Goal: Task Accomplishment & Management: Manage account settings

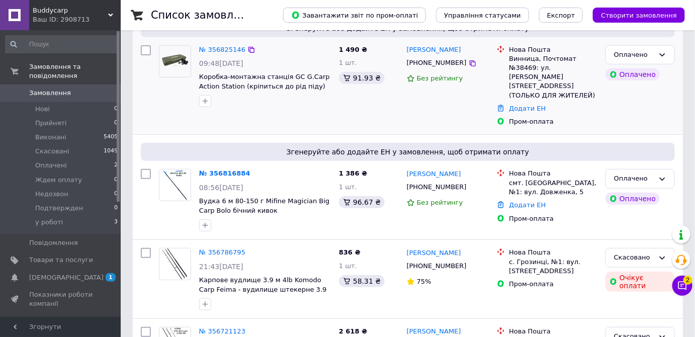
scroll to position [137, 0]
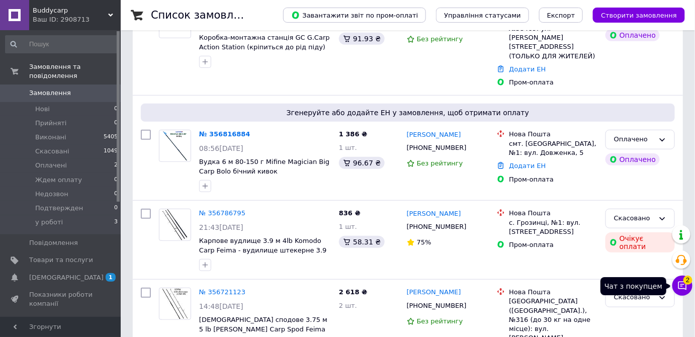
click at [681, 285] on icon at bounding box center [682, 286] width 9 height 9
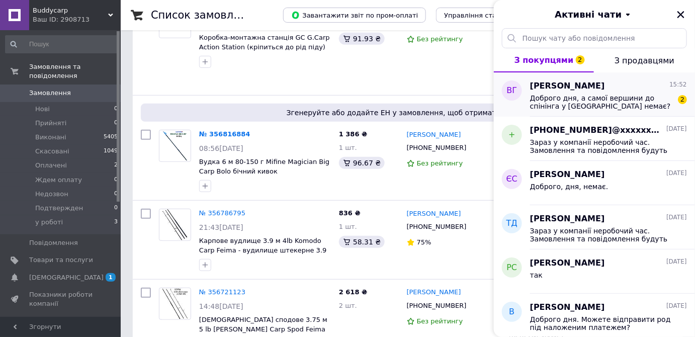
click at [558, 96] on span "Доброго дня, а самої вершини до спінінга у [GEOGRAPHIC_DATA] немає?" at bounding box center [601, 102] width 143 height 16
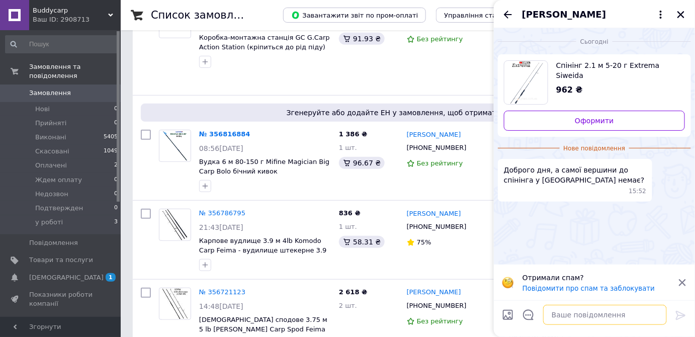
click at [557, 317] on textarea at bounding box center [605, 315] width 124 height 20
type textarea "Доброго дня, немає"
click at [678, 318] on icon at bounding box center [681, 315] width 12 height 12
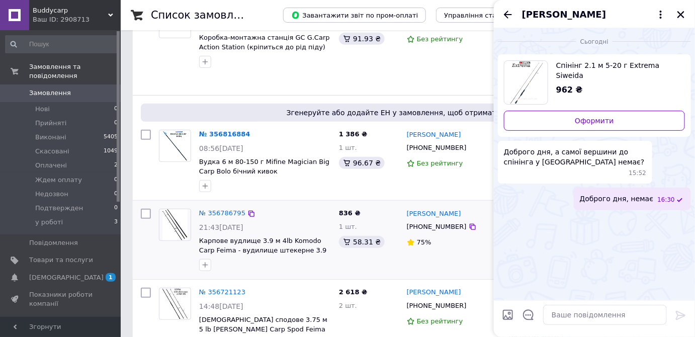
drag, startPoint x: 507, startPoint y: 11, endPoint x: 327, endPoint y: 254, distance: 302.6
click at [506, 16] on icon "Назад" at bounding box center [508, 15] width 8 height 8
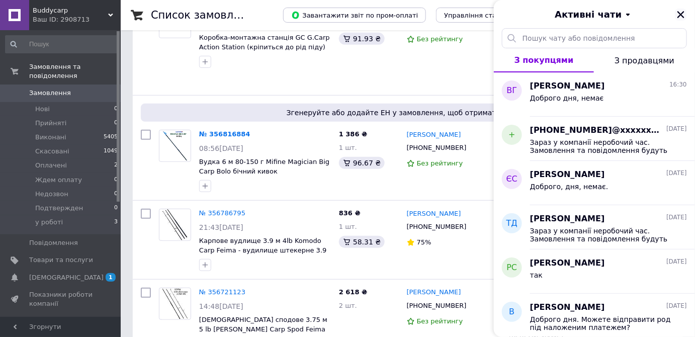
click at [683, 14] on icon "Закрити" at bounding box center [680, 14] width 9 height 9
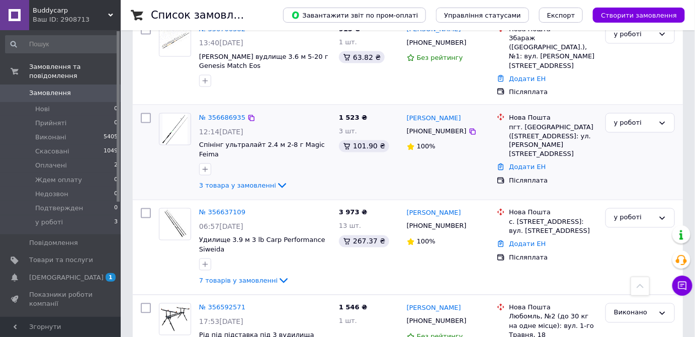
scroll to position [503, 0]
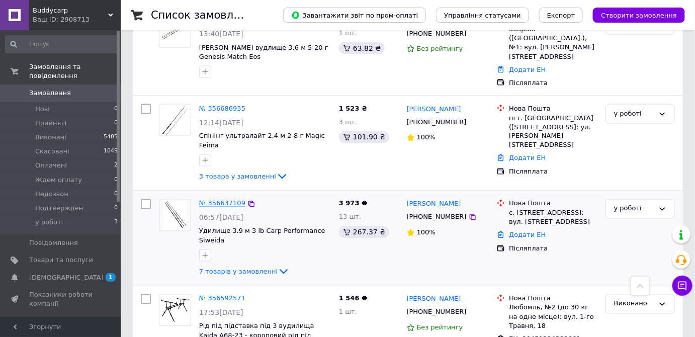
click at [220, 200] on link "№ 356637109" at bounding box center [222, 204] width 46 height 8
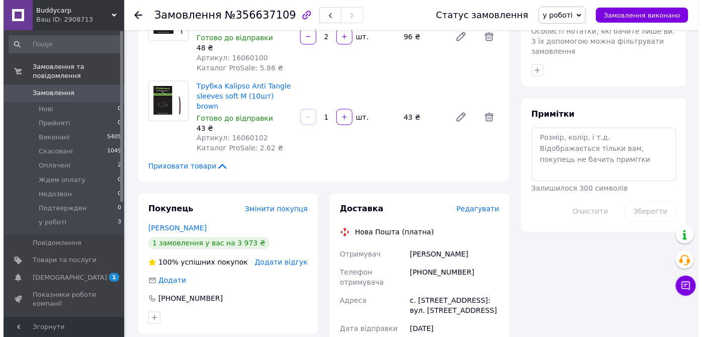
scroll to position [503, 0]
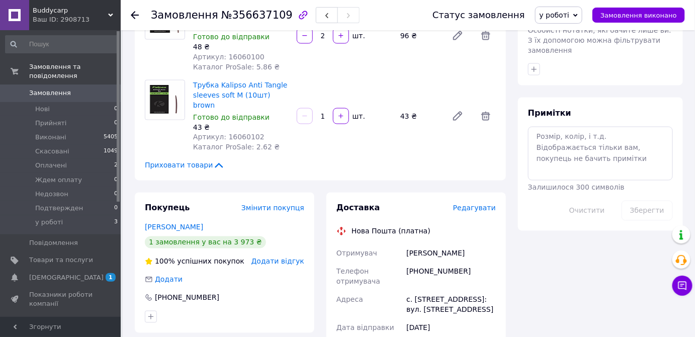
click at [475, 204] on span "Редагувати" at bounding box center [474, 208] width 43 height 8
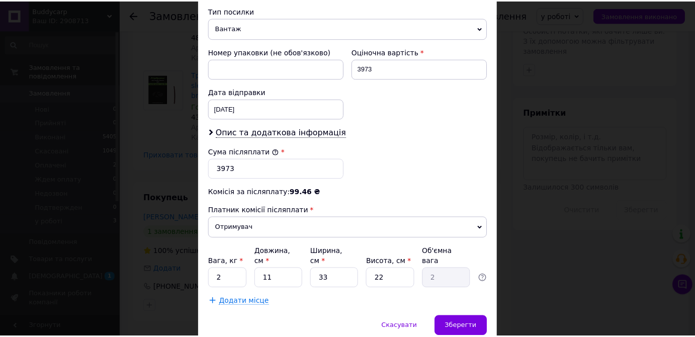
scroll to position [411, 0]
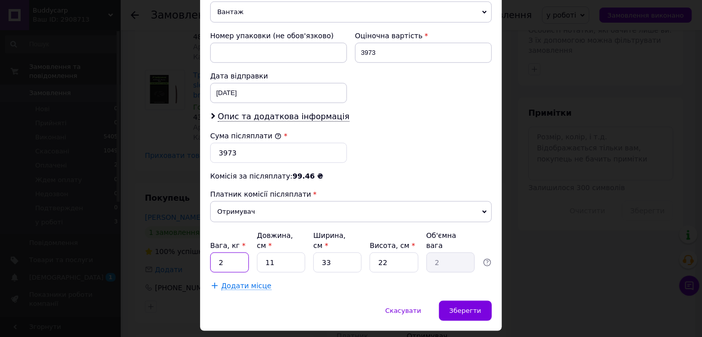
click at [224, 252] on input "2" at bounding box center [229, 262] width 39 height 20
type input "3.7"
click at [269, 252] on input "11" at bounding box center [281, 262] width 48 height 20
drag, startPoint x: 266, startPoint y: 247, endPoint x: 271, endPoint y: 245, distance: 5.4
click at [268, 252] on input "11" at bounding box center [281, 262] width 48 height 20
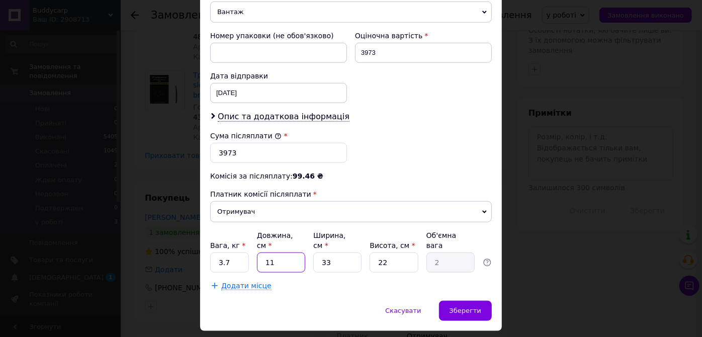
type input "151"
type input "27.41"
type input "151"
click at [323, 252] on input "33" at bounding box center [337, 262] width 48 height 20
type input "3"
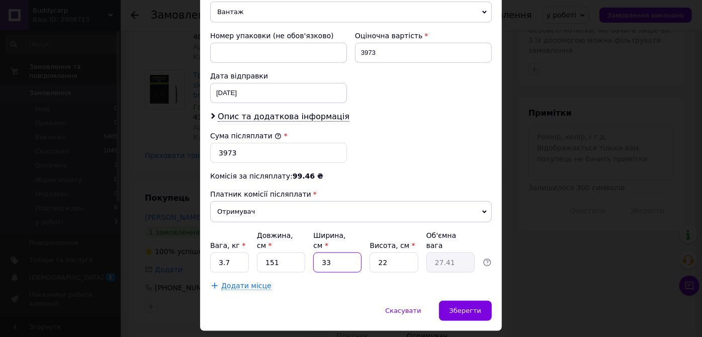
type input "2.49"
type input "23"
type input "19.1"
type input "23"
drag, startPoint x: 386, startPoint y: 256, endPoint x: 372, endPoint y: 252, distance: 14.6
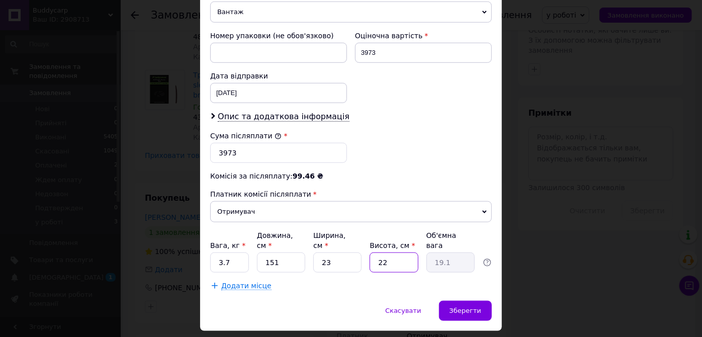
click at [372, 252] on input "22" at bounding box center [394, 262] width 48 height 20
type input "1"
type input "0.87"
type input "17"
type input "14.76"
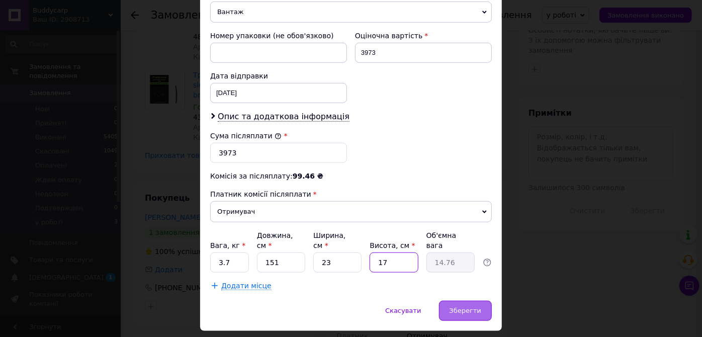
type input "17"
click at [467, 307] on span "Зберегти" at bounding box center [465, 311] width 32 height 8
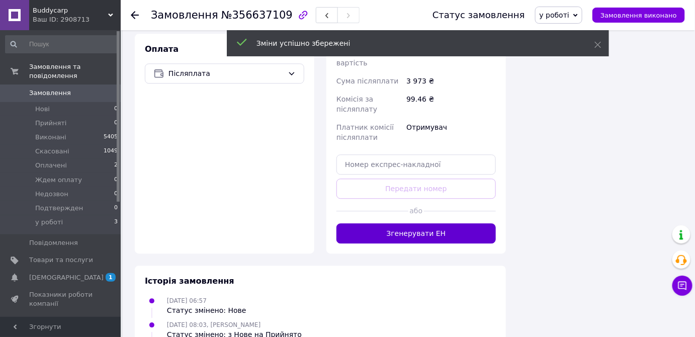
scroll to position [822, 0]
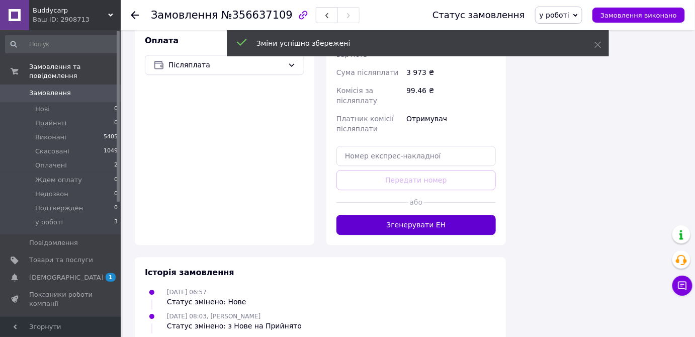
click at [389, 215] on button "Згенерувати ЕН" at bounding box center [415, 225] width 159 height 20
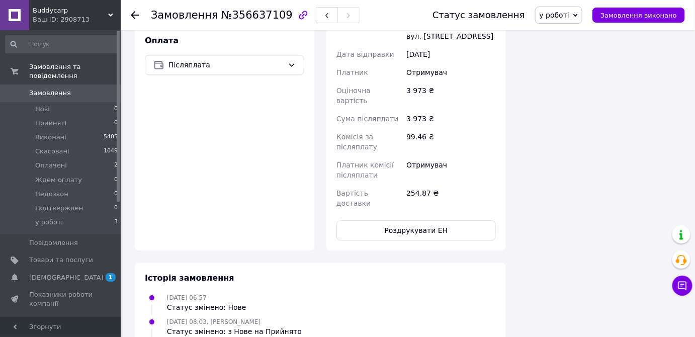
click at [563, 14] on span "у роботі" at bounding box center [554, 15] width 30 height 8
click at [568, 48] on li "Виконано" at bounding box center [564, 50] width 58 height 15
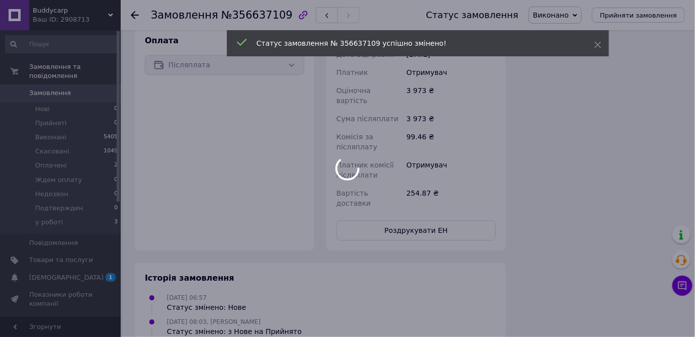
click at [136, 17] on div at bounding box center [347, 168] width 695 height 337
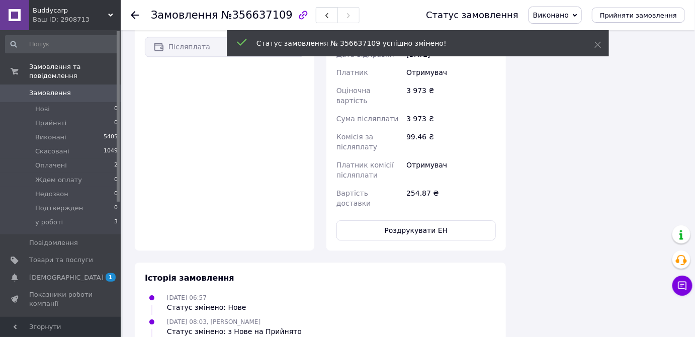
scroll to position [804, 0]
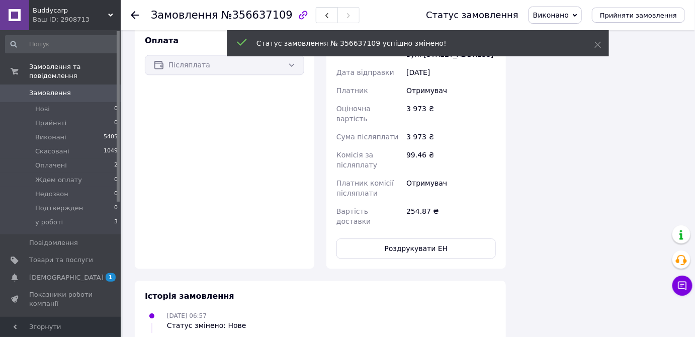
click at [133, 14] on use at bounding box center [135, 15] width 8 height 8
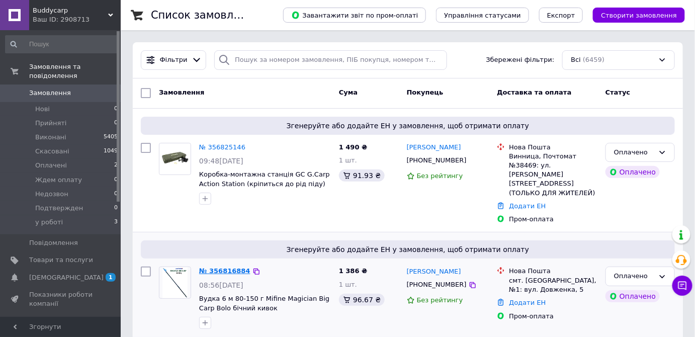
click at [213, 267] on link "№ 356816884" at bounding box center [224, 271] width 51 height 8
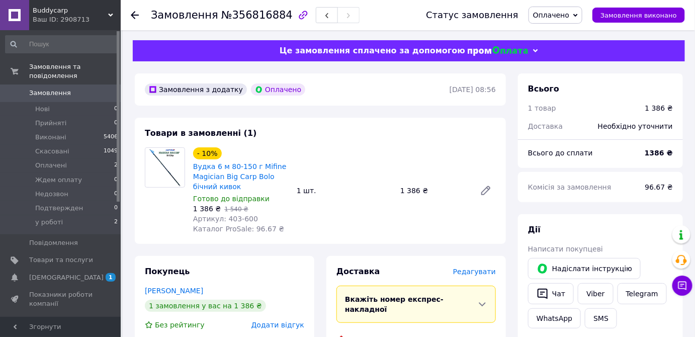
click at [468, 274] on span "Редагувати" at bounding box center [474, 271] width 43 height 8
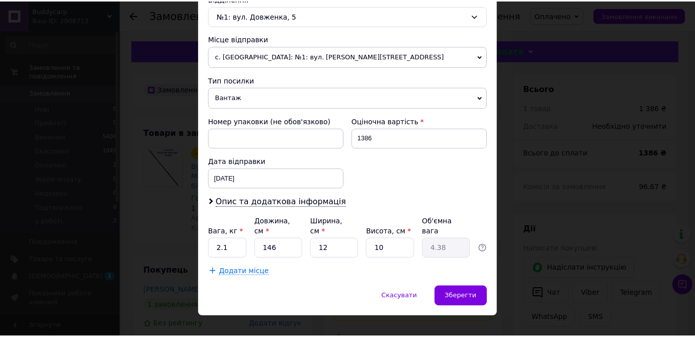
scroll to position [327, 0]
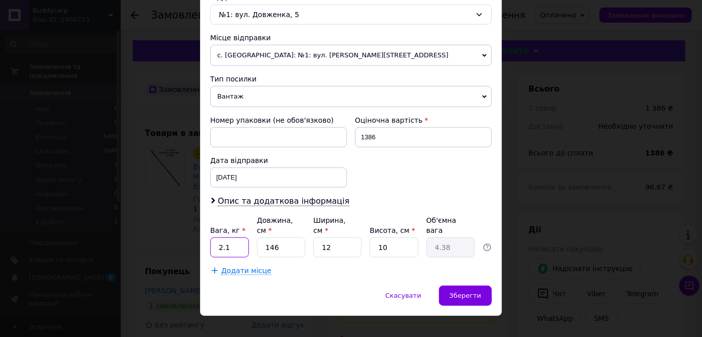
click at [236, 237] on input "2.1" at bounding box center [229, 247] width 39 height 20
type input "2.3"
click at [292, 237] on input "146" at bounding box center [281, 247] width 48 height 20
type input "14"
type input "0.42"
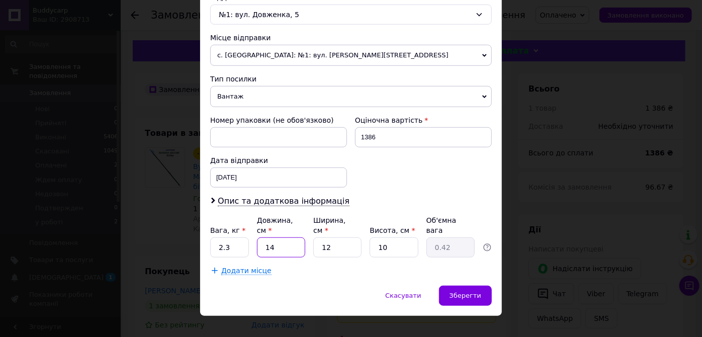
type input "149"
type input "4.47"
type input "149"
click at [332, 237] on input "12" at bounding box center [337, 247] width 48 height 20
type input "1"
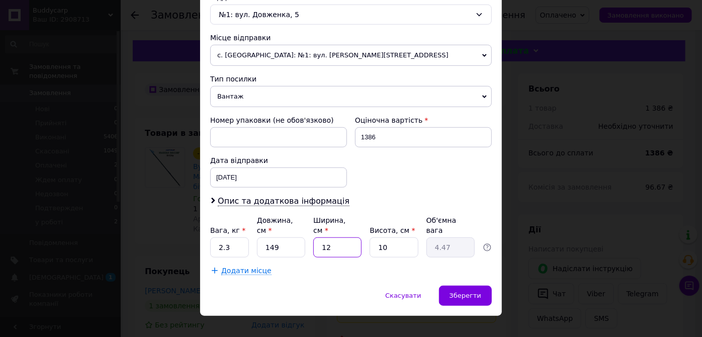
type input "0.37"
type input "14"
type input "5.22"
type input "14"
type input "1"
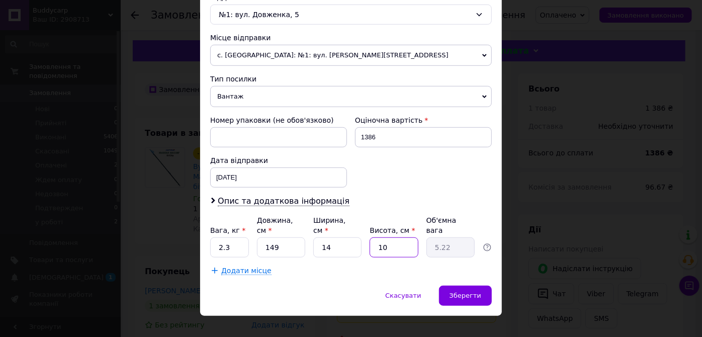
type input "0.52"
click at [386, 237] on input "1" at bounding box center [394, 247] width 48 height 20
type input "11"
type input "5.74"
type input "11"
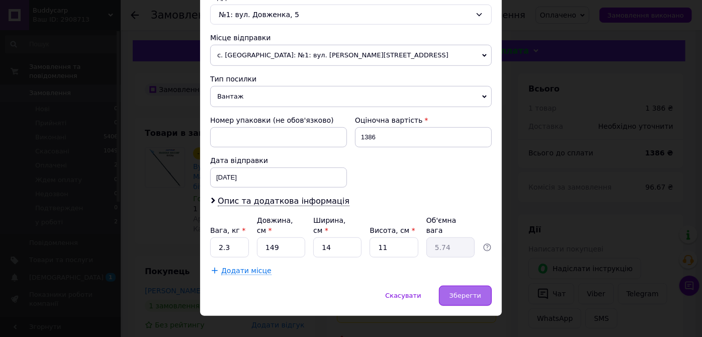
click at [455, 292] on span "Зберегти" at bounding box center [465, 296] width 32 height 8
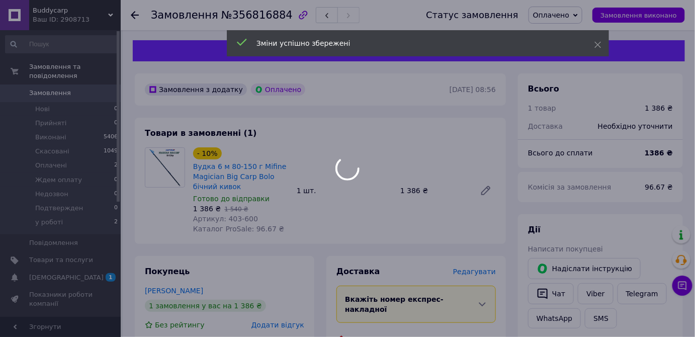
scroll to position [274, 0]
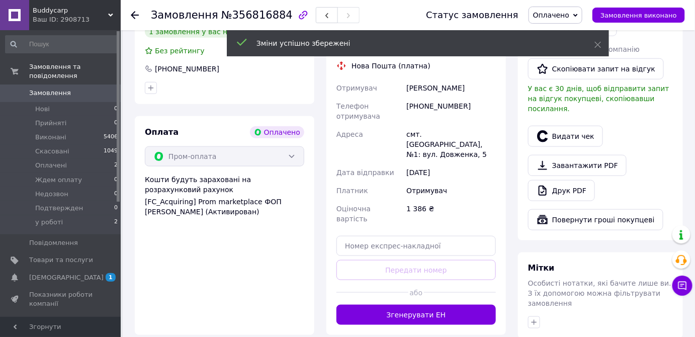
click at [393, 305] on button "Згенерувати ЕН" at bounding box center [415, 315] width 159 height 20
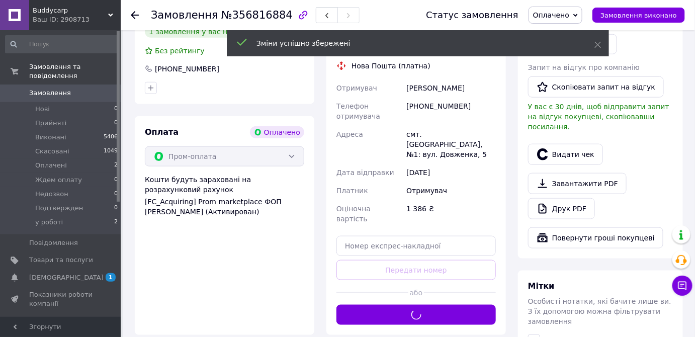
click at [393, 281] on div "Доставка [PERSON_NAME] Вкажіть номер експрес-накладної Обов'язково введіть номе…" at bounding box center [415, 158] width 159 height 333
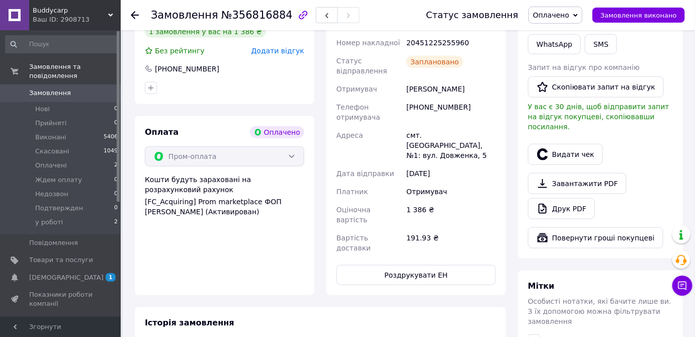
drag, startPoint x: 556, startPoint y: 11, endPoint x: 563, endPoint y: 30, distance: 19.9
click at [556, 13] on span "Оплачено" at bounding box center [551, 15] width 36 height 8
click at [567, 47] on li "Виконано" at bounding box center [558, 50] width 58 height 15
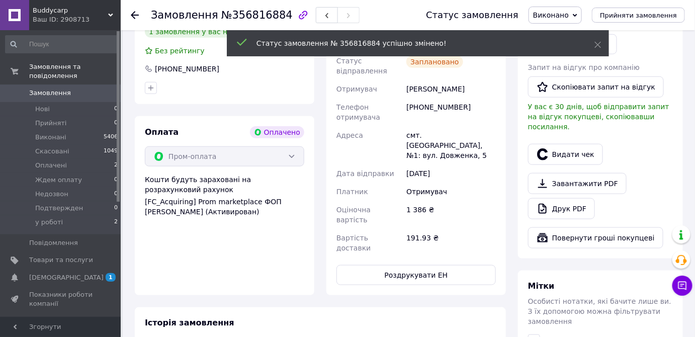
click at [132, 14] on use at bounding box center [135, 15] width 8 height 8
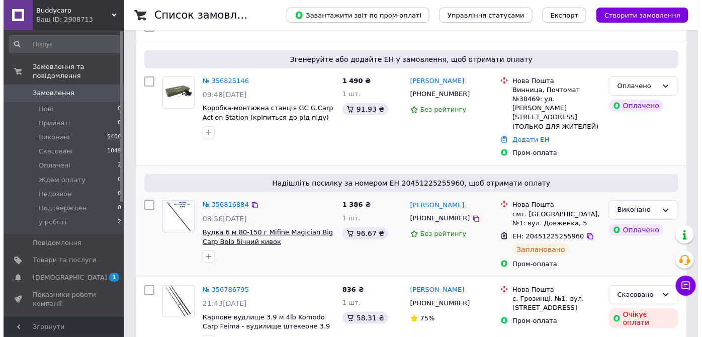
scroll to position [91, 0]
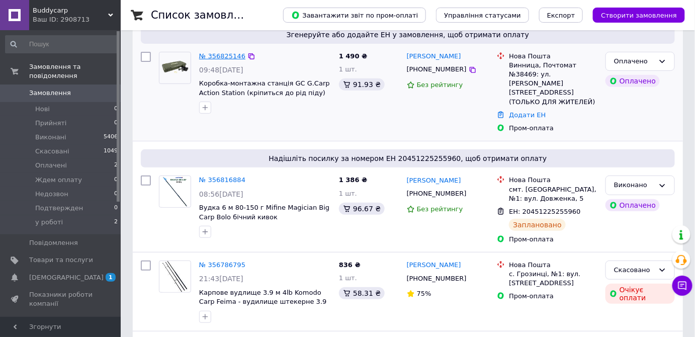
click at [216, 57] on link "№ 356825146" at bounding box center [222, 56] width 46 height 8
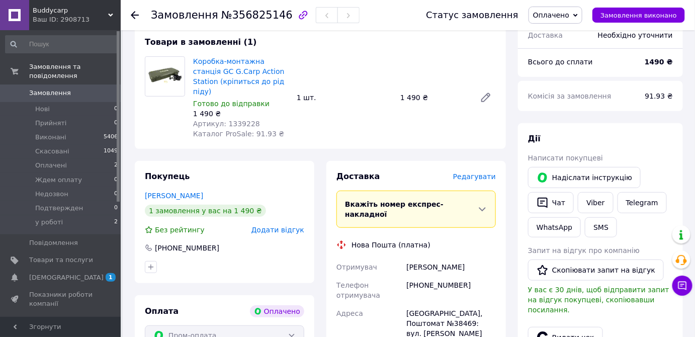
click at [484, 172] on span "Редагувати" at bounding box center [474, 176] width 43 height 8
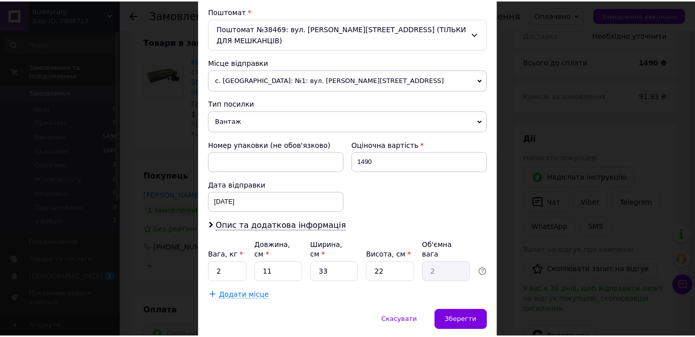
scroll to position [338, 0]
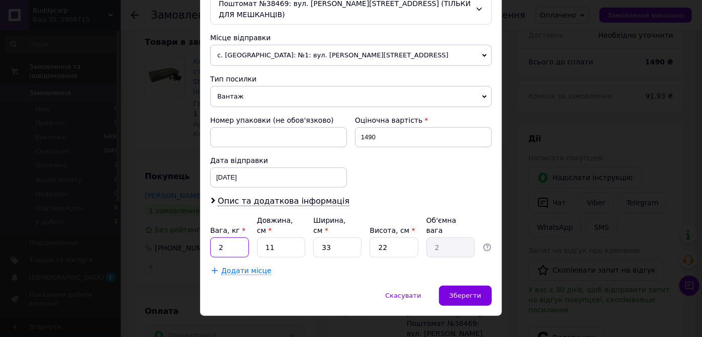
click at [226, 237] on input "2" at bounding box center [229, 247] width 39 height 20
type input "1.1"
click at [279, 237] on input "11" at bounding box center [281, 247] width 48 height 20
type input "1"
type input "0.18"
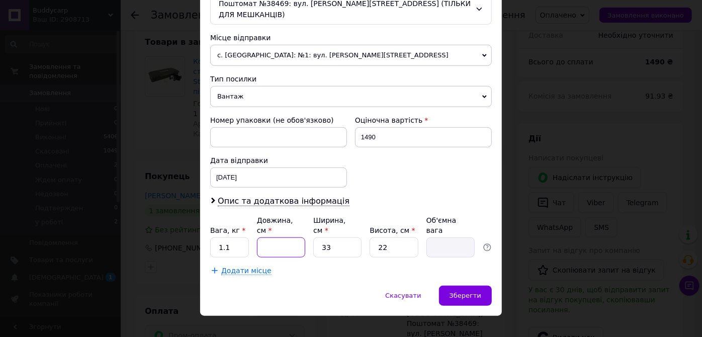
type input "3"
type input "0.54"
type input "37"
type input "6.72"
type input "37"
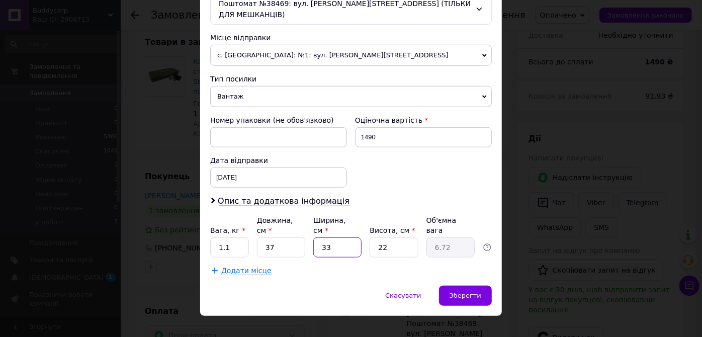
click at [350, 237] on input "33" at bounding box center [337, 247] width 48 height 20
type input "3"
type input "0.61"
type input "2"
type input "0.41"
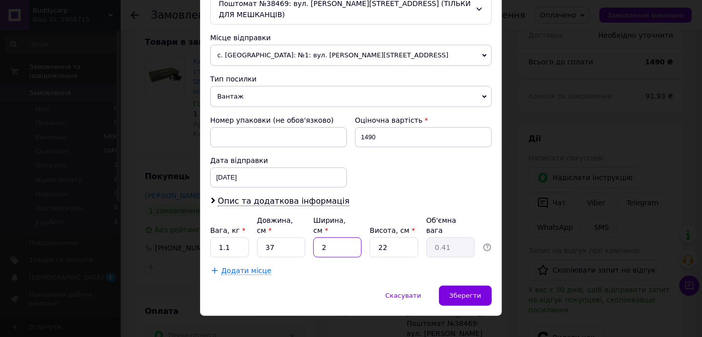
type input "21"
type input "4.27"
type input "21"
click at [390, 237] on input "22" at bounding box center [394, 247] width 48 height 20
type input "2"
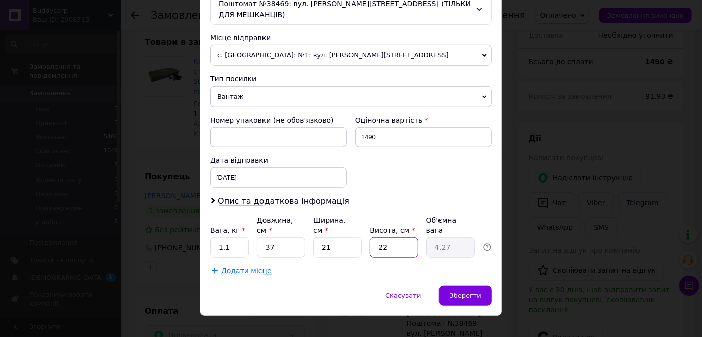
type input "0.39"
type input "8"
type input "1.55"
type input "8"
click at [467, 292] on span "Зберегти" at bounding box center [465, 296] width 32 height 8
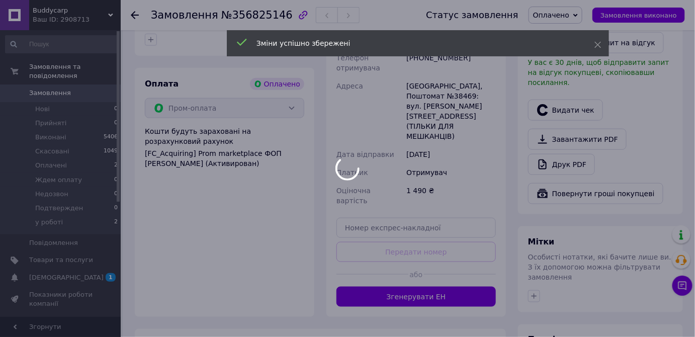
scroll to position [320, 0]
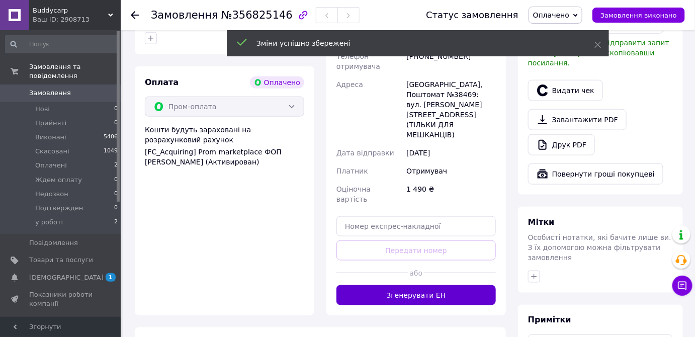
click at [407, 285] on button "Згенерувати ЕН" at bounding box center [415, 295] width 159 height 20
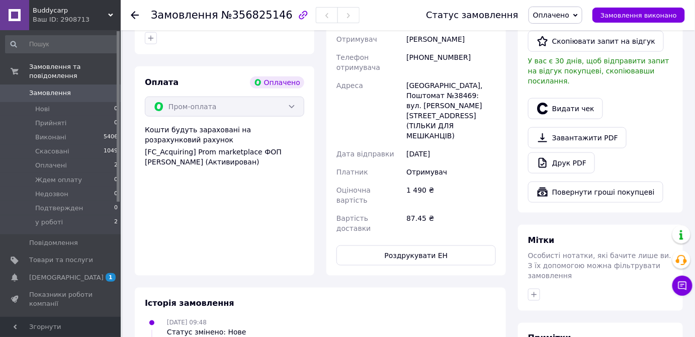
click at [560, 12] on span "Оплачено" at bounding box center [551, 15] width 36 height 8
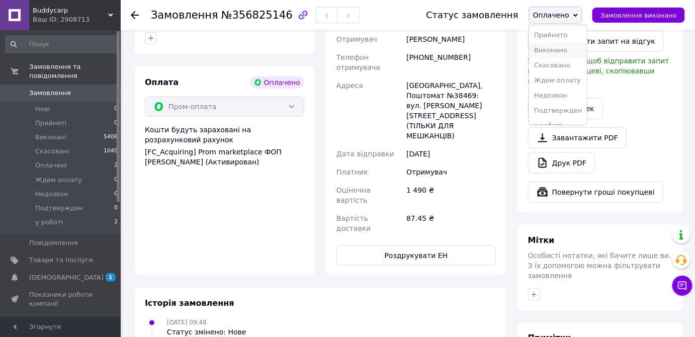
click at [571, 45] on li "Виконано" at bounding box center [558, 50] width 58 height 15
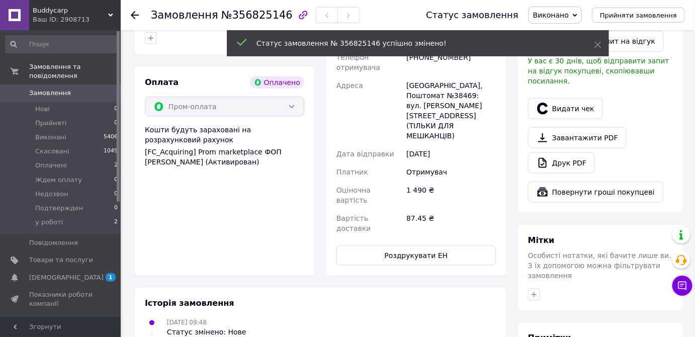
click at [134, 14] on icon at bounding box center [135, 15] width 8 height 8
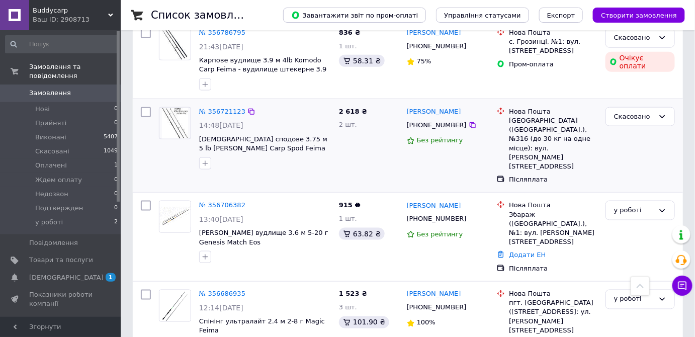
scroll to position [365, 0]
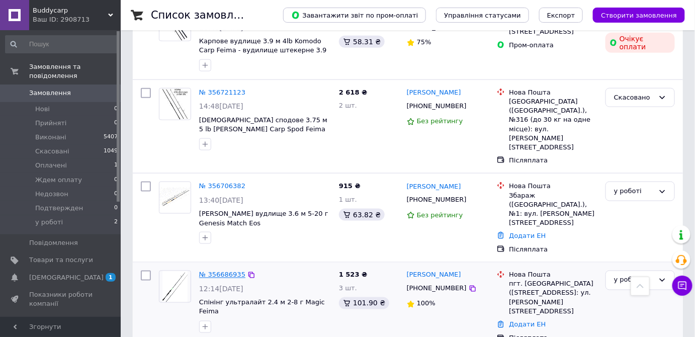
click at [225, 271] on link "№ 356686935" at bounding box center [222, 275] width 46 height 8
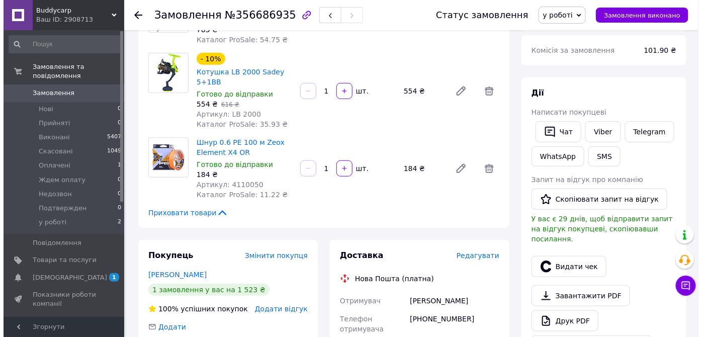
scroll to position [182, 0]
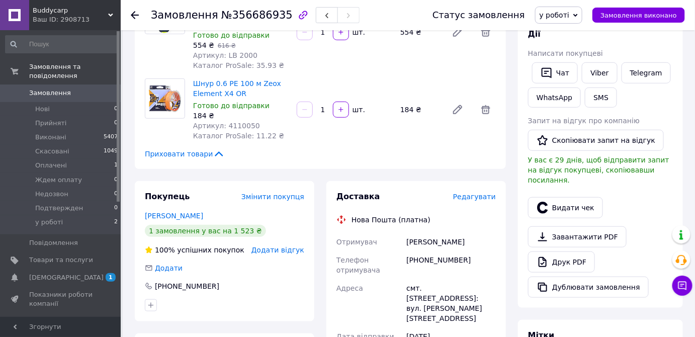
click at [481, 197] on span "Редагувати" at bounding box center [474, 197] width 43 height 8
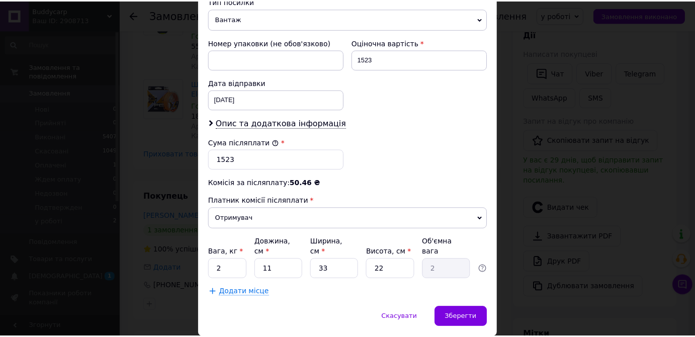
scroll to position [426, 0]
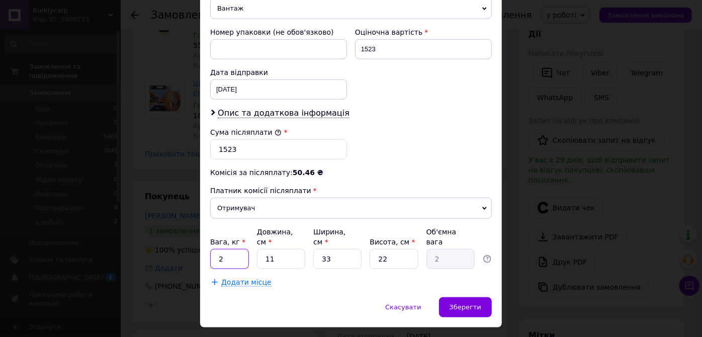
click at [231, 249] on input "2" at bounding box center [229, 259] width 39 height 20
type input "2.3"
click at [290, 249] on input "11" at bounding box center [281, 259] width 48 height 20
type input "1"
type input "0.18"
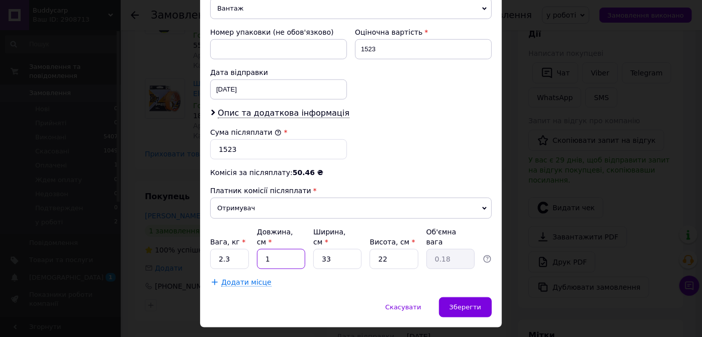
type input "14"
type input "2.54"
type input "148"
type input "26.86"
type input "148"
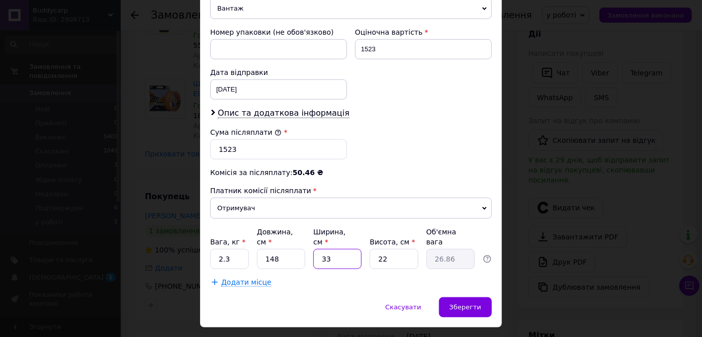
click at [341, 249] on input "33" at bounding box center [337, 259] width 48 height 20
type input "3"
type input "2.44"
type input "1"
type input "0.81"
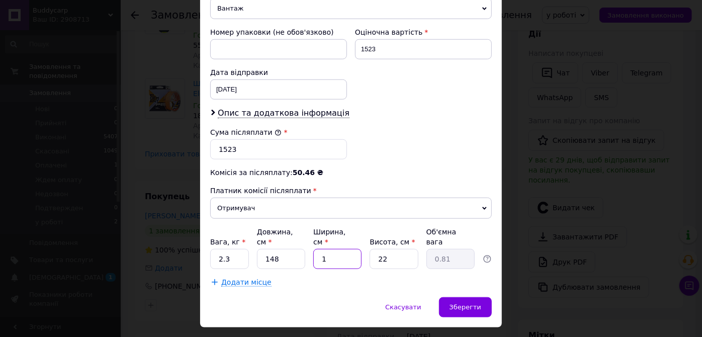
type input "14"
type input "11.4"
type input "14"
click at [390, 249] on input "22" at bounding box center [394, 259] width 48 height 20
type input "2"
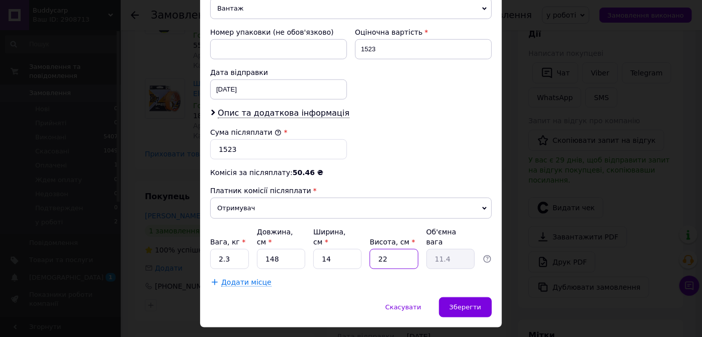
type input "1.04"
type input "1"
type input "0.52"
type input "11"
type input "5.7"
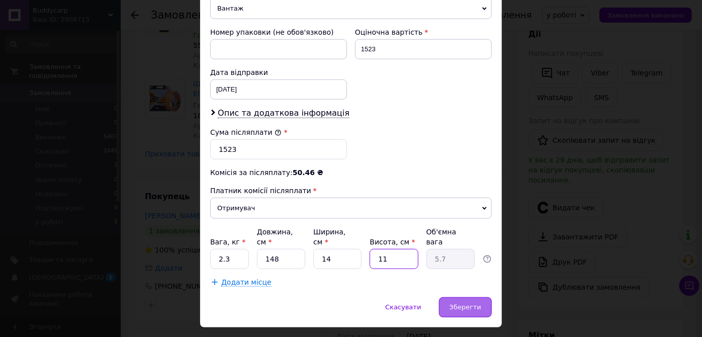
type input "11"
click at [472, 303] on span "Зберегти" at bounding box center [465, 307] width 32 height 8
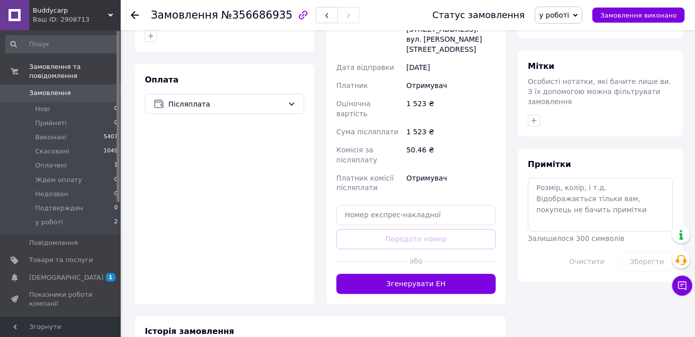
scroll to position [503, 0]
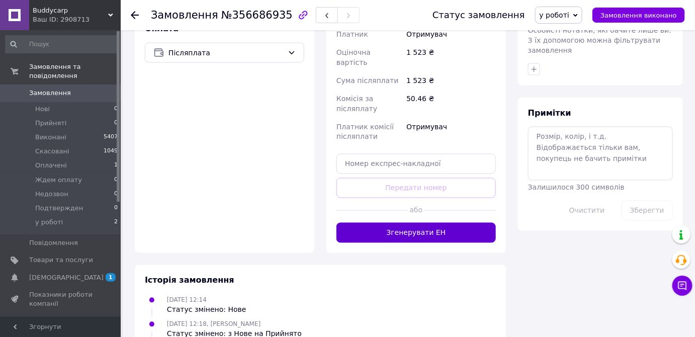
click at [401, 223] on button "Згенерувати ЕН" at bounding box center [415, 233] width 159 height 20
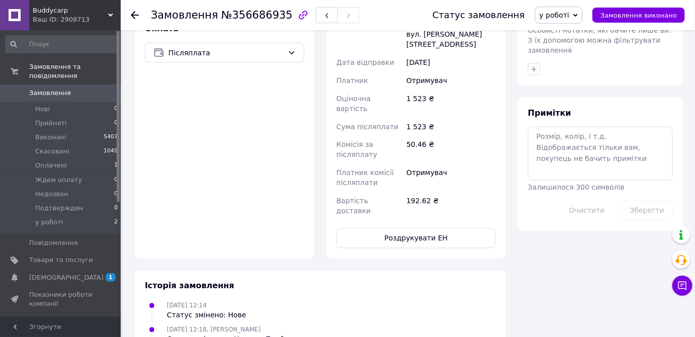
drag, startPoint x: 570, startPoint y: 11, endPoint x: 570, endPoint y: 22, distance: 10.6
click at [569, 12] on span "у роботі" at bounding box center [554, 15] width 30 height 8
click at [567, 48] on li "Виконано" at bounding box center [564, 50] width 58 height 15
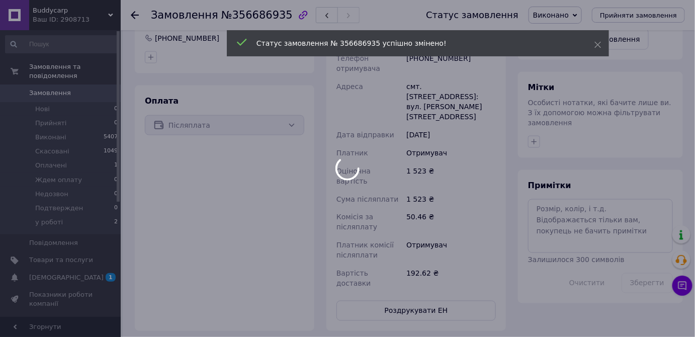
scroll to position [274, 0]
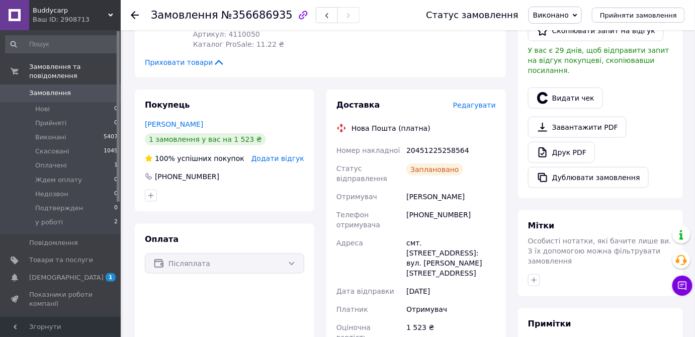
click at [135, 15] on use at bounding box center [135, 15] width 8 height 8
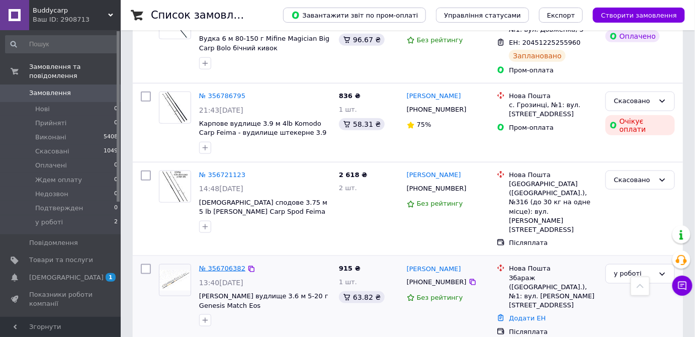
scroll to position [320, 0]
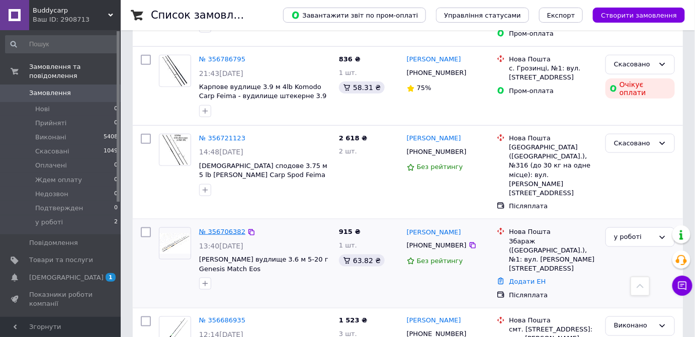
click at [229, 228] on link "№ 356706382" at bounding box center [222, 232] width 46 height 8
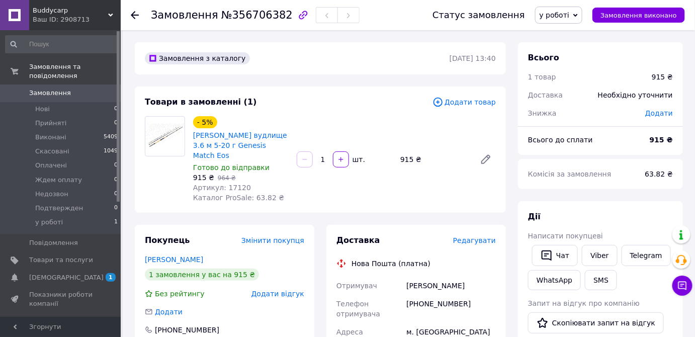
click at [476, 236] on span "Редагувати" at bounding box center [474, 240] width 43 height 8
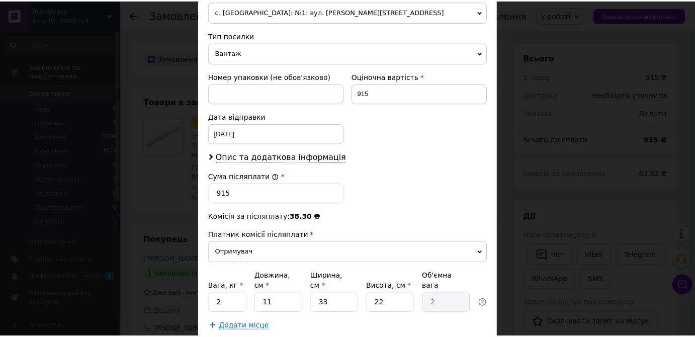
scroll to position [426, 0]
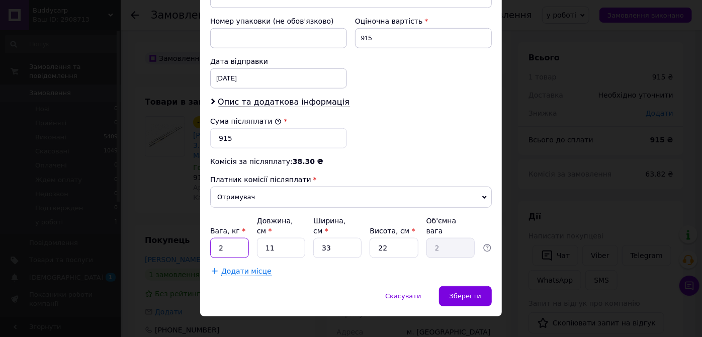
click at [230, 238] on input "2" at bounding box center [229, 248] width 39 height 20
click at [290, 238] on input "11" at bounding box center [281, 248] width 48 height 20
type input "1"
type input "0.18"
type input "13"
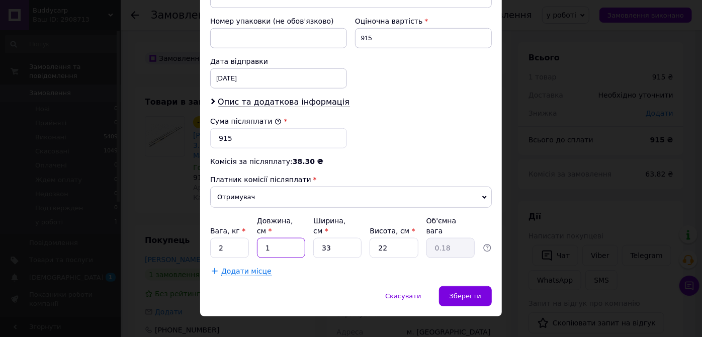
type input "2.36"
type input "134"
type input "24.32"
type input "134"
click at [333, 238] on input "33" at bounding box center [337, 248] width 48 height 20
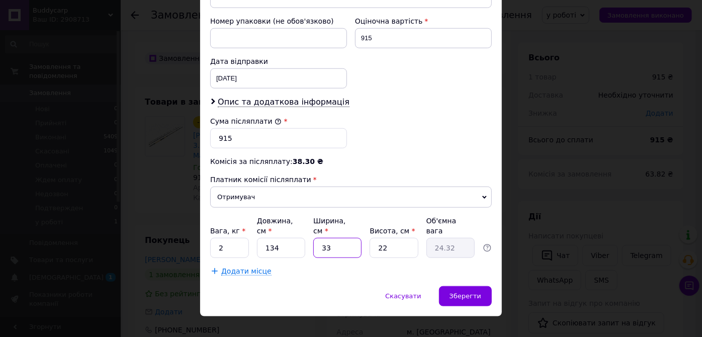
type input "3"
type input "2.21"
type input "1"
type input "0.74"
type input "14"
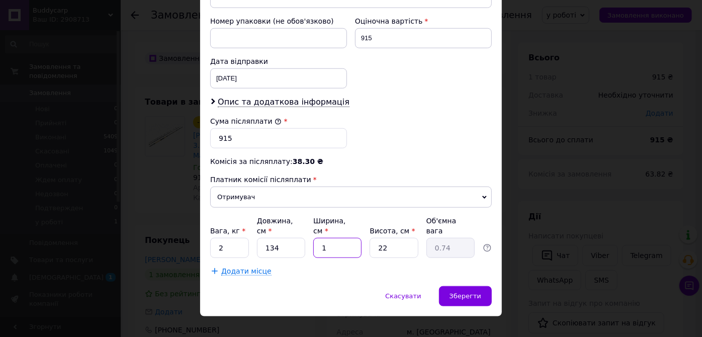
type input "10.32"
type input "14"
click at [400, 238] on input "22" at bounding box center [394, 248] width 48 height 20
type input "2"
type input "0.94"
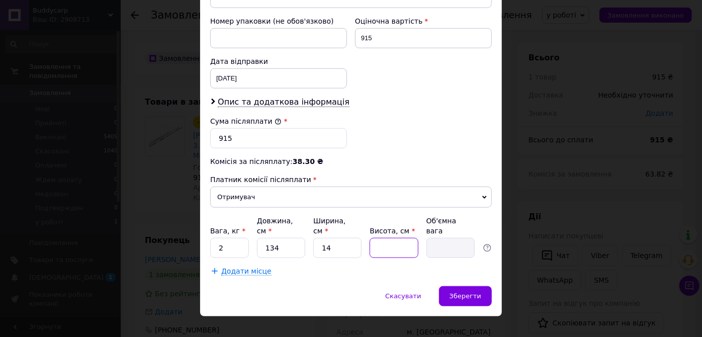
type input "1"
type input "0.47"
type input "11"
type input "5.16"
type input "11"
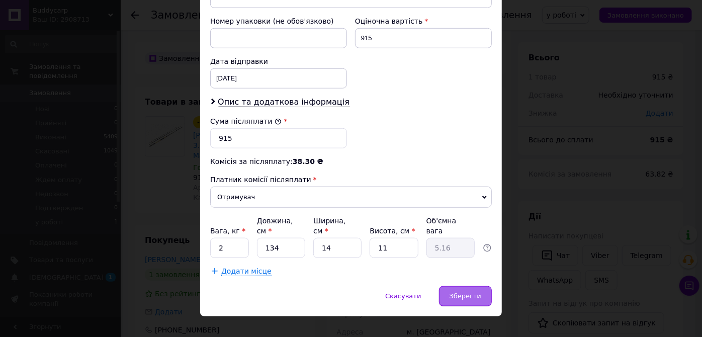
click at [453, 286] on div "Зберегти" at bounding box center [465, 296] width 53 height 20
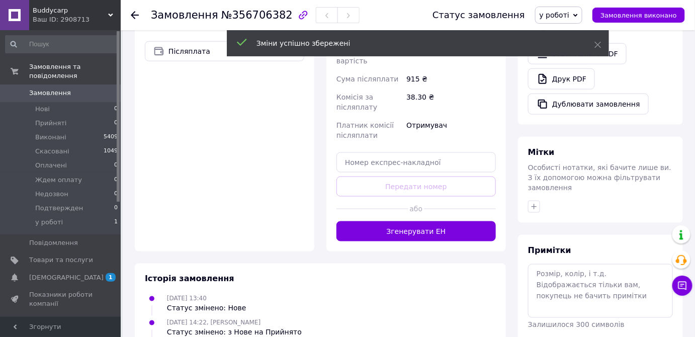
drag, startPoint x: 410, startPoint y: 193, endPoint x: 415, endPoint y: 197, distance: 6.4
click at [412, 221] on button "Згенерувати ЕН" at bounding box center [415, 231] width 159 height 20
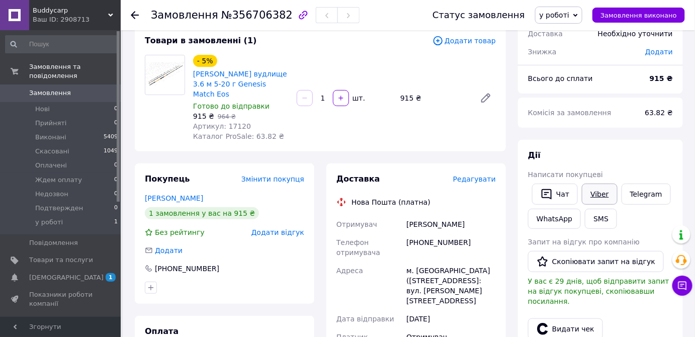
scroll to position [45, 0]
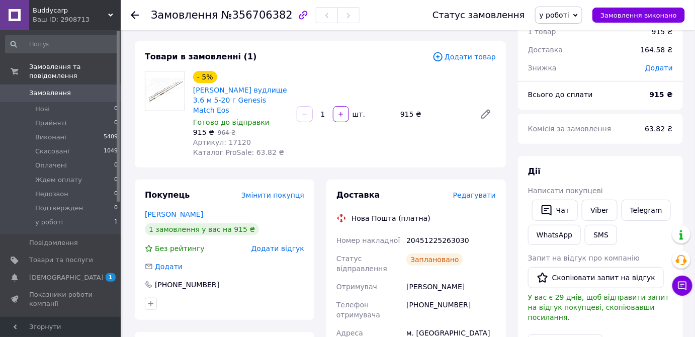
click at [569, 18] on span "у роботі" at bounding box center [554, 15] width 30 height 8
click at [570, 50] on li "Виконано" at bounding box center [564, 50] width 58 height 15
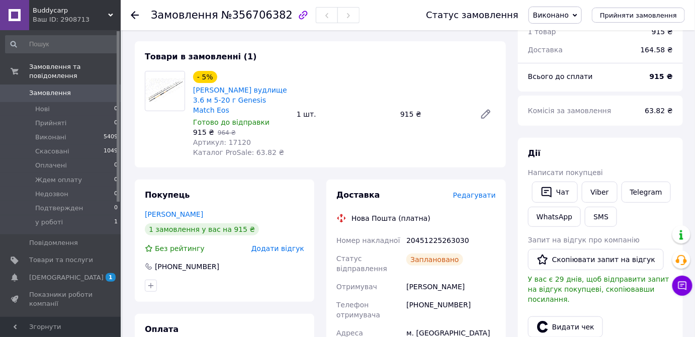
click at [135, 16] on icon at bounding box center [135, 15] width 8 height 8
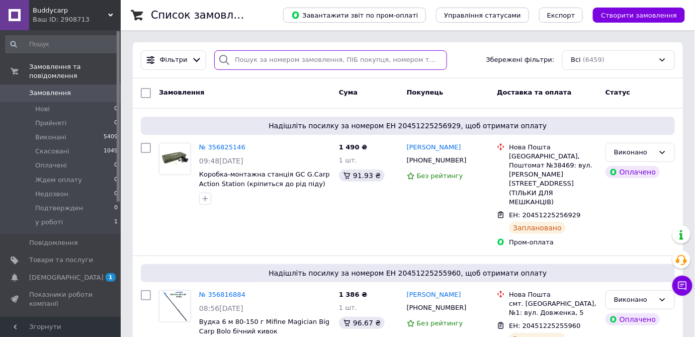
click at [232, 62] on input "search" at bounding box center [330, 60] width 233 height 20
paste input "20451224386572"
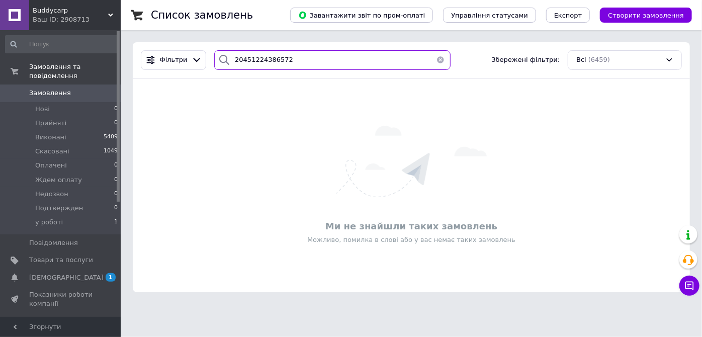
type input "20451224386572"
click at [434, 57] on button "button" at bounding box center [440, 60] width 20 height 20
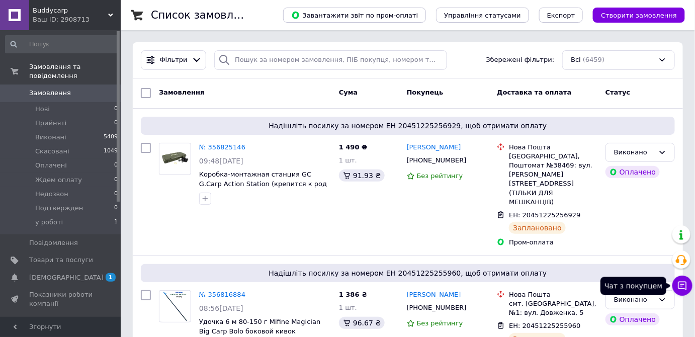
click at [685, 290] on icon at bounding box center [682, 286] width 10 height 10
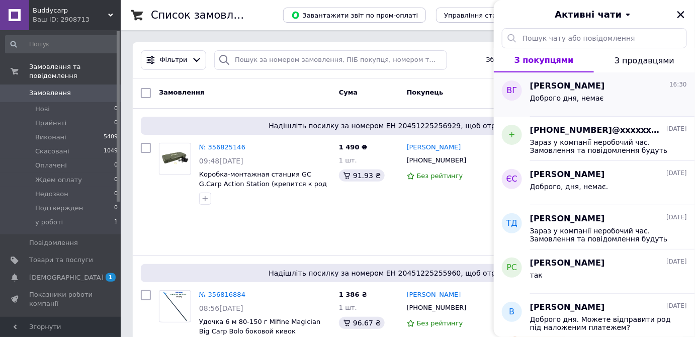
click at [615, 99] on div "Доброго дня, немає" at bounding box center [608, 100] width 157 height 16
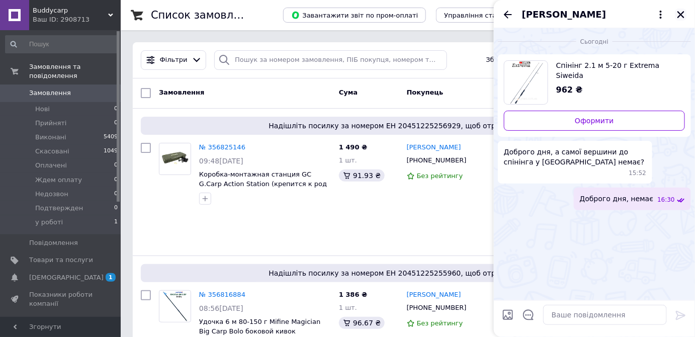
click at [678, 13] on icon "Закрити" at bounding box center [680, 14] width 7 height 7
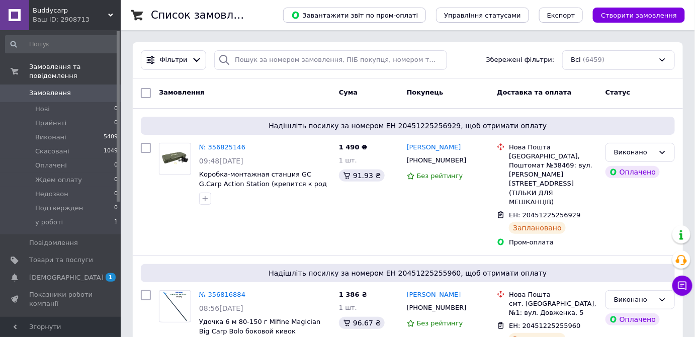
click at [51, 273] on span "[DEMOGRAPHIC_DATA]" at bounding box center [66, 277] width 74 height 9
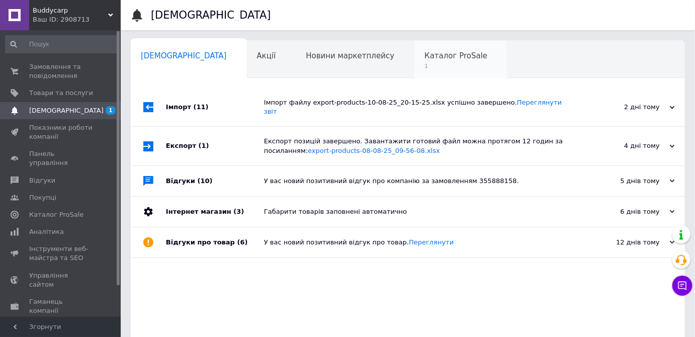
click at [424, 55] on span "Каталог ProSale" at bounding box center [455, 55] width 63 height 9
